Goal: Information Seeking & Learning: Learn about a topic

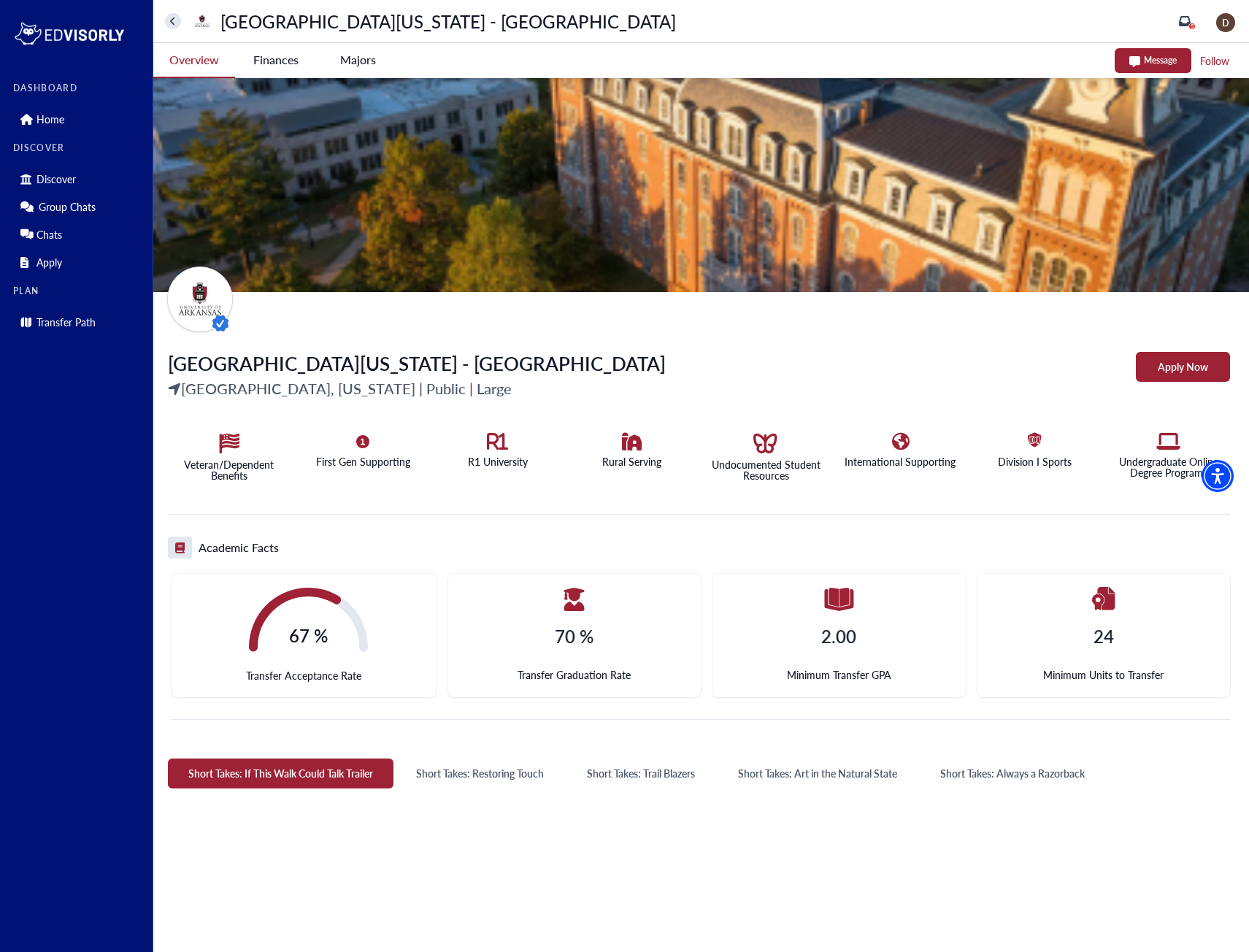
click at [358, 62] on -tag "Majors" at bounding box center [358, 60] width 82 height 34
click at [362, 62] on -tag "Majors" at bounding box center [358, 60] width 82 height 34
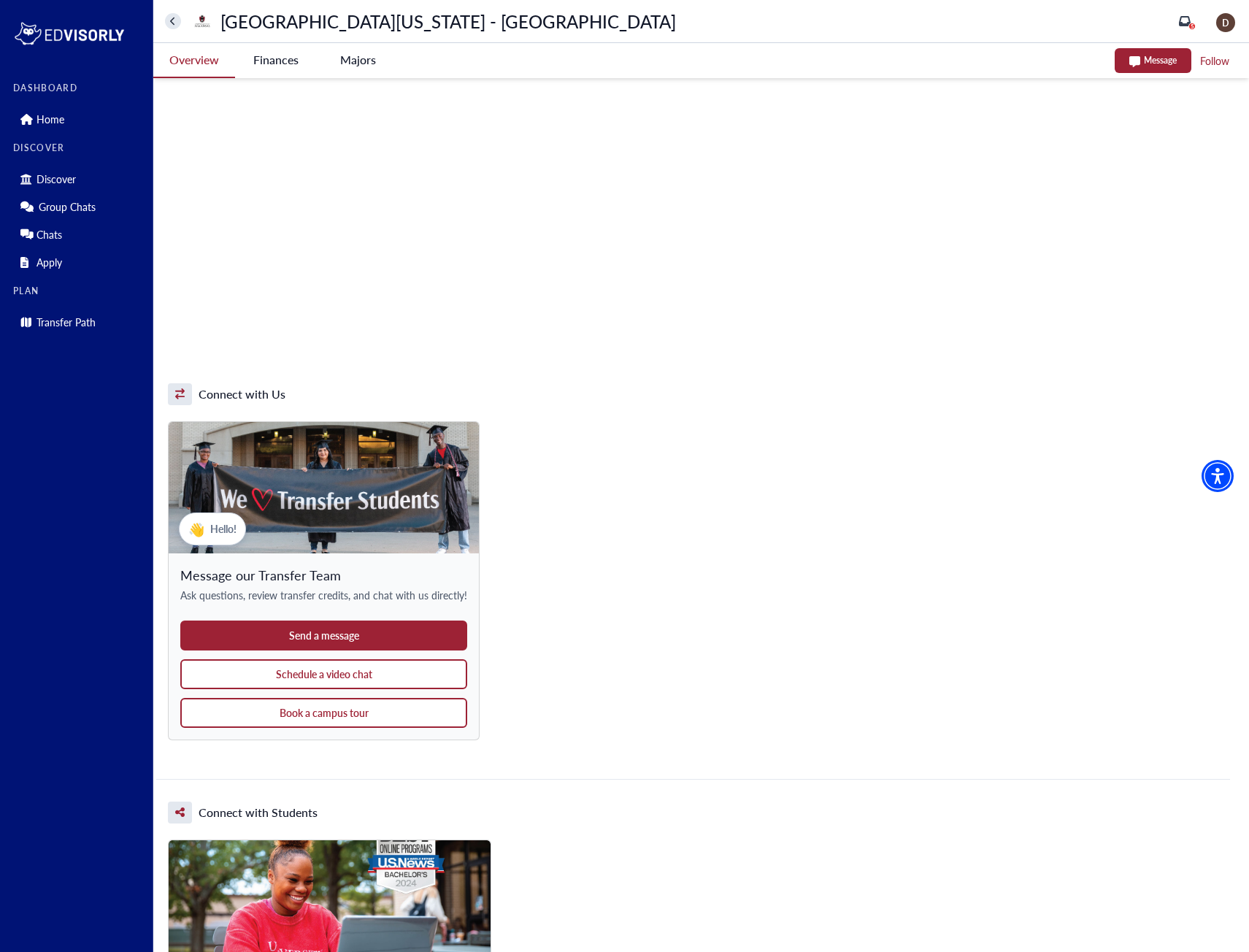
scroll to position [438, 0]
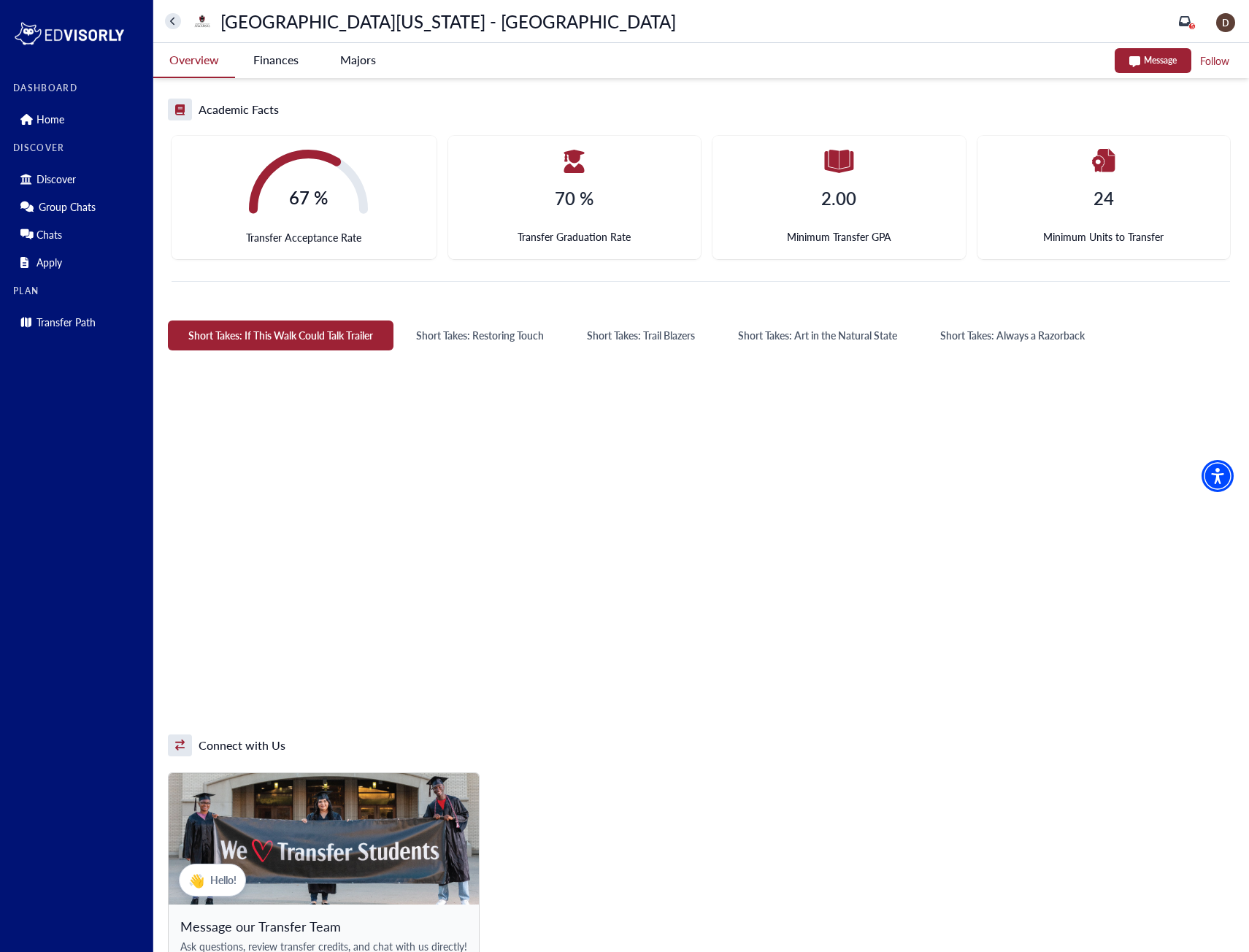
click at [344, 63] on -tag "Majors" at bounding box center [358, 60] width 82 height 34
